Goal: Go to known website: Access a specific website the user already knows

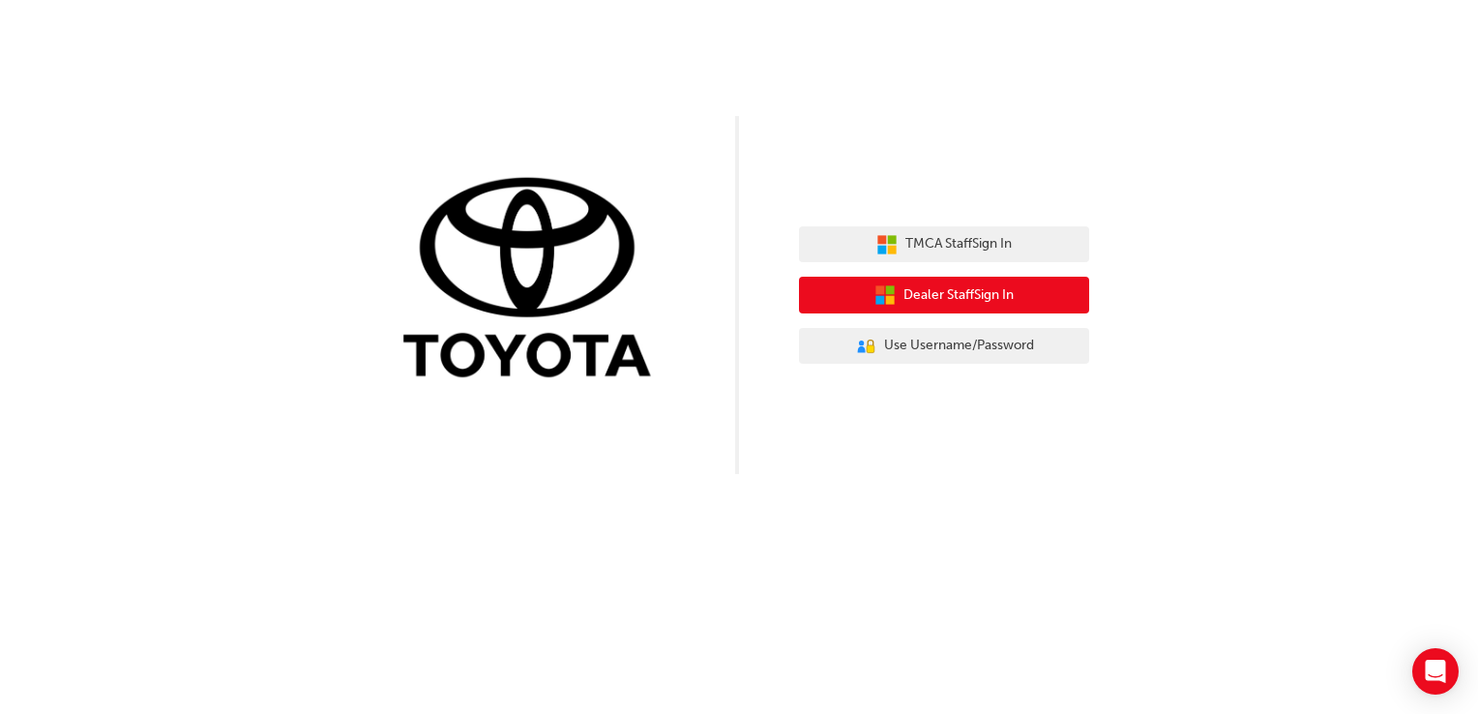
click at [1043, 298] on button "Dealer Staff Sign In" at bounding box center [944, 295] width 290 height 37
